Goal: Task Accomplishment & Management: Use online tool/utility

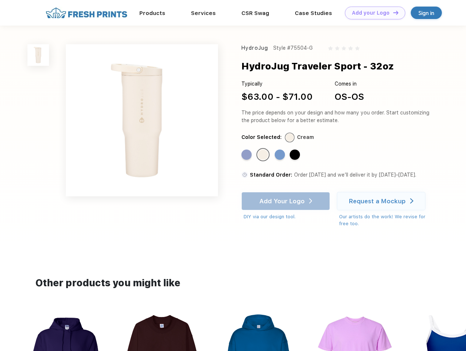
click at [372, 13] on link "Add your Logo Design Tool" at bounding box center [375, 13] width 60 height 13
click at [0, 0] on div "Design Tool" at bounding box center [0, 0] width 0 height 0
click at [392, 12] on link "Add your Logo Design Tool" at bounding box center [375, 13] width 60 height 13
click at [38, 55] on img at bounding box center [38, 55] width 22 height 22
click at [247, 155] on div "Standard Color" at bounding box center [246, 154] width 10 height 10
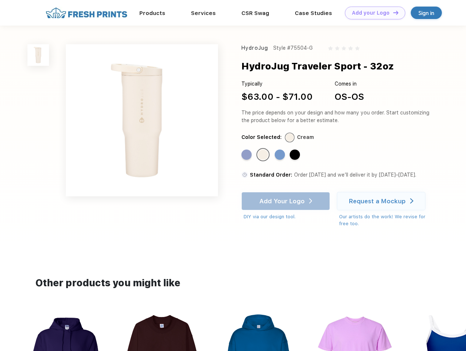
click at [264, 155] on div "Standard Color" at bounding box center [263, 154] width 10 height 10
click at [280, 155] on div "Standard Color" at bounding box center [279, 154] width 10 height 10
click at [295, 155] on div "Standard Color" at bounding box center [294, 154] width 10 height 10
click at [286, 201] on div "Add Your Logo DIY via our design tool. Ah shoot! This product isn't up in our d…" at bounding box center [285, 206] width 88 height 29
click at [382, 201] on div "Request a Mockup" at bounding box center [377, 200] width 57 height 7
